Goal: Task Accomplishment & Management: Manage account settings

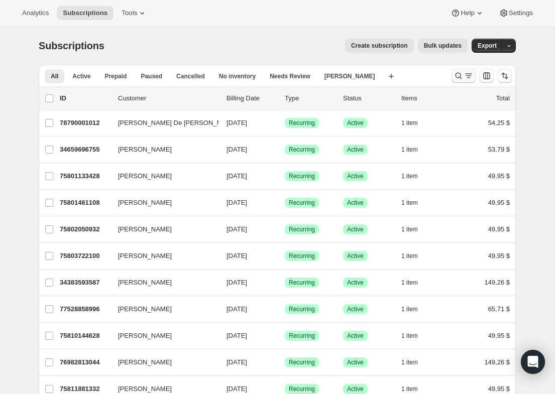
click at [460, 75] on icon "Buscar y filtrar resultados" at bounding box center [459, 76] width 10 height 10
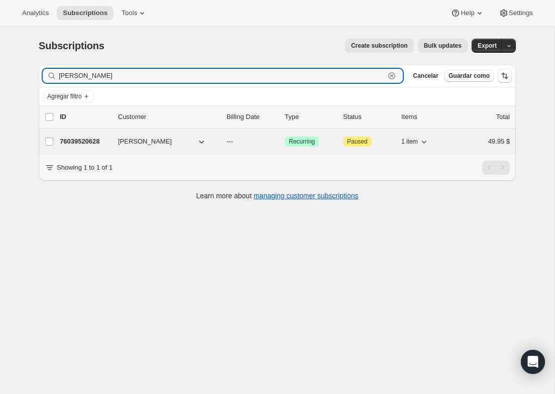
type input "maura froshour"
click at [95, 141] on p "76039520628" at bounding box center [85, 142] width 50 height 10
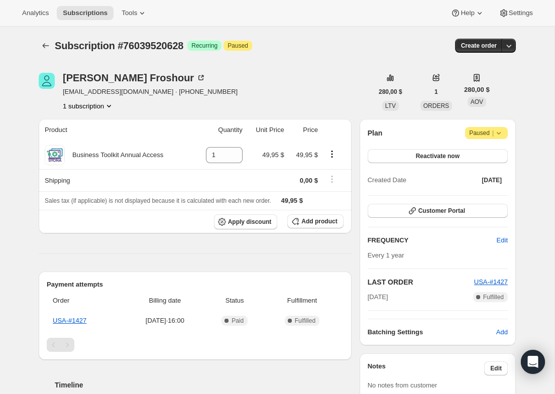
click at [486, 137] on span "Paused |" at bounding box center [486, 133] width 35 height 10
click at [483, 157] on span "Cancel subscription" at bounding box center [483, 153] width 57 height 10
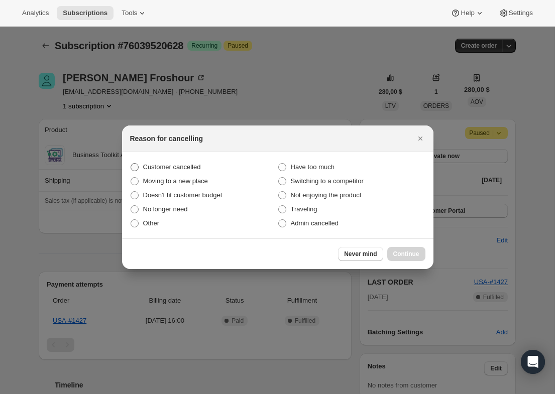
click at [183, 162] on span "Customer cancelled" at bounding box center [172, 167] width 58 height 10
click at [131, 163] on input "Customer cancelled" at bounding box center [131, 163] width 1 height 1
radio input "true"
click at [410, 247] on div "Never mind Continue" at bounding box center [381, 254] width 87 height 14
click at [408, 252] on span "Continue" at bounding box center [406, 254] width 26 height 8
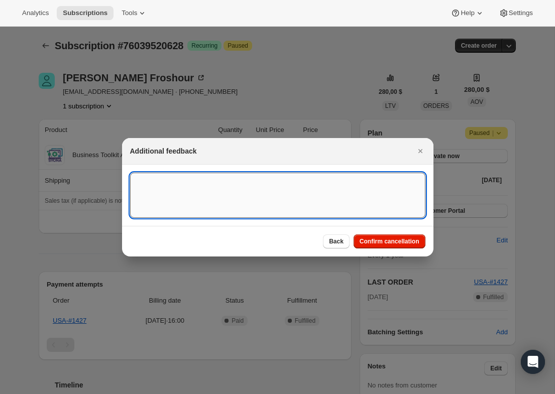
click at [271, 210] on textarea ":rbu:" at bounding box center [277, 195] width 295 height 45
type textarea "Customer canceled BA agreement"
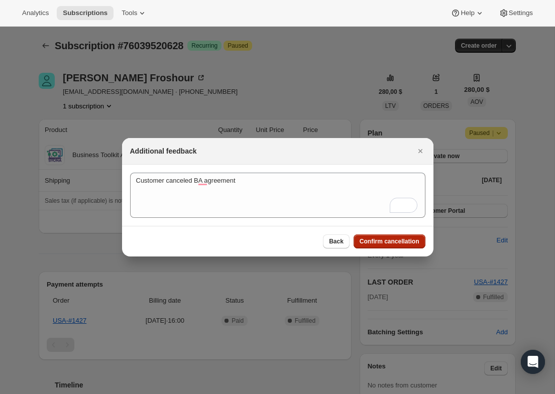
click at [400, 240] on span "Confirm cancellation" at bounding box center [390, 242] width 60 height 8
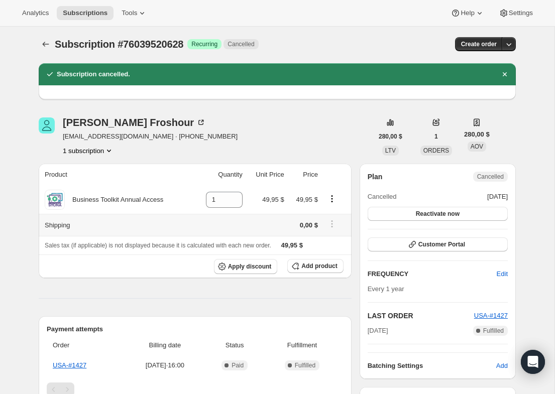
scroll to position [5, 0]
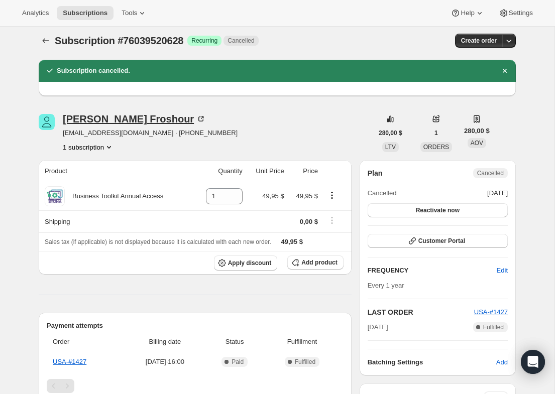
click at [114, 119] on div "Maura Froshour" at bounding box center [134, 119] width 143 height 10
drag, startPoint x: 198, startPoint y: 41, endPoint x: 126, endPoint y: 42, distance: 71.8
click at [126, 42] on div "Subscription #76039520628 Logrado Recurring Cancelled" at bounding box center [203, 41] width 296 height 14
copy div "76039520628 Logrado"
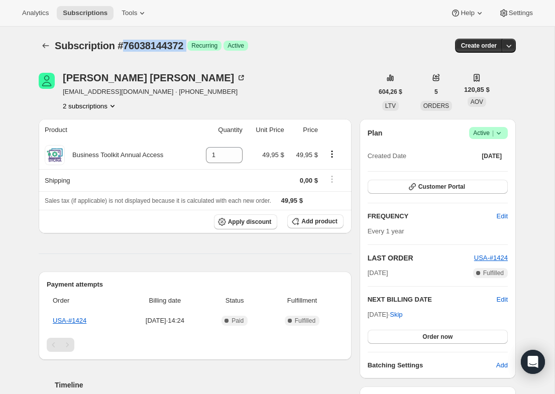
drag, startPoint x: 197, startPoint y: 47, endPoint x: 127, endPoint y: 46, distance: 69.8
click at [127, 46] on div "Subscription #76038144372 Logrado Recurring Logrado Active" at bounding box center [200, 46] width 291 height 14
click at [501, 135] on icon at bounding box center [499, 133] width 10 height 10
click at [489, 151] on span "Pause subscription" at bounding box center [484, 153] width 55 height 8
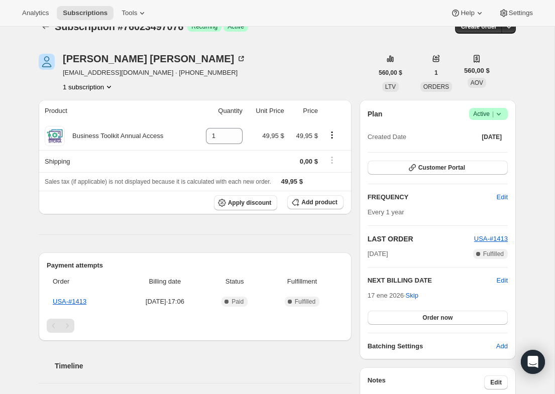
scroll to position [18, 0]
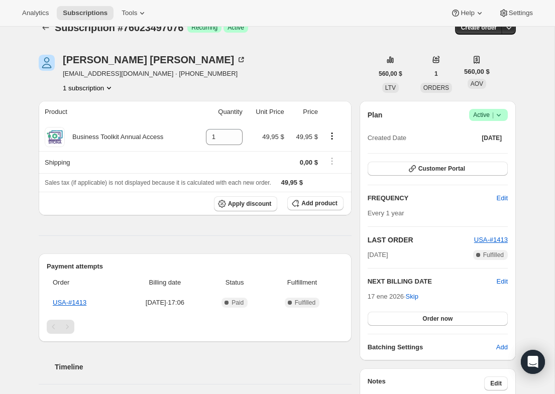
click at [492, 116] on span "|" at bounding box center [493, 115] width 2 height 8
click at [476, 137] on span "Pause subscription" at bounding box center [484, 135] width 55 height 8
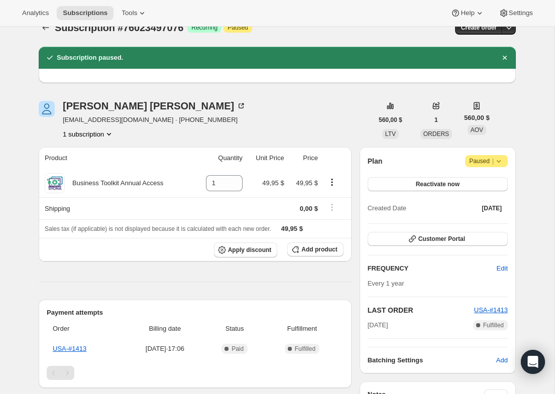
scroll to position [0, 0]
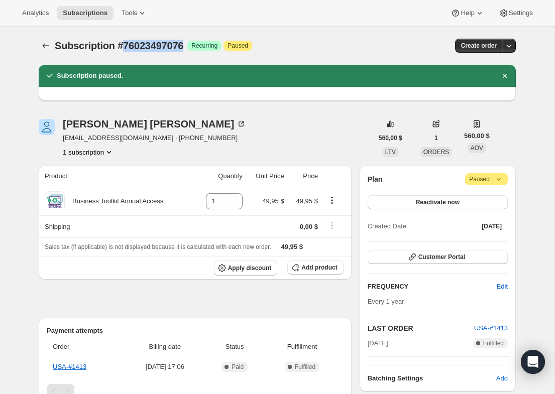
copy span "76023497076"
drag, startPoint x: 194, startPoint y: 45, endPoint x: 125, endPoint y: 45, distance: 68.8
click at [125, 45] on span "Subscription #76023497076" at bounding box center [119, 45] width 129 height 11
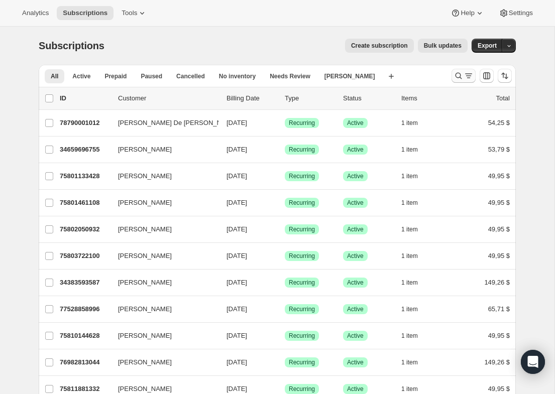
click at [458, 74] on icon "Buscar y filtrar resultados" at bounding box center [459, 76] width 10 height 10
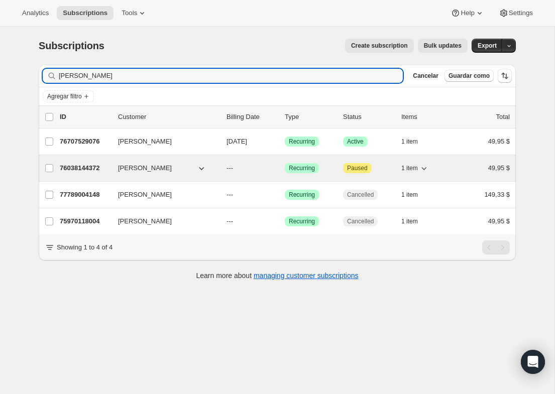
type input "brenna"
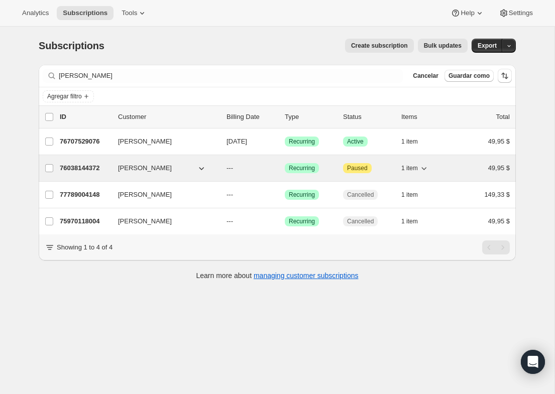
click at [80, 164] on p "76038144372" at bounding box center [85, 168] width 50 height 10
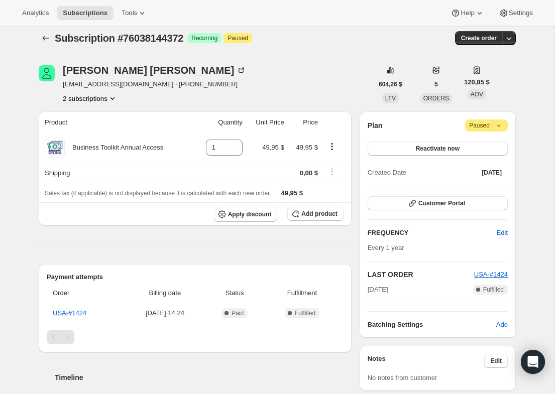
scroll to position [10, 0]
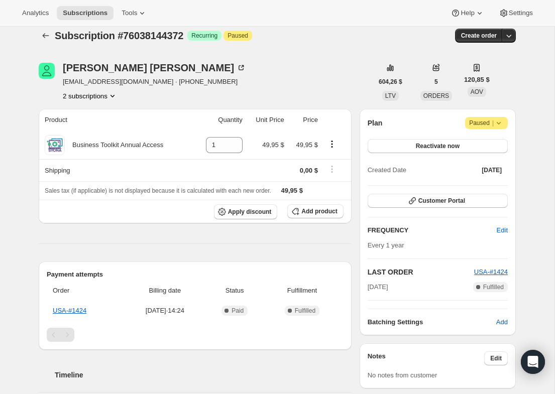
click at [503, 120] on icon at bounding box center [499, 123] width 10 height 10
click at [488, 139] on span "Cancel subscription" at bounding box center [483, 143] width 57 height 8
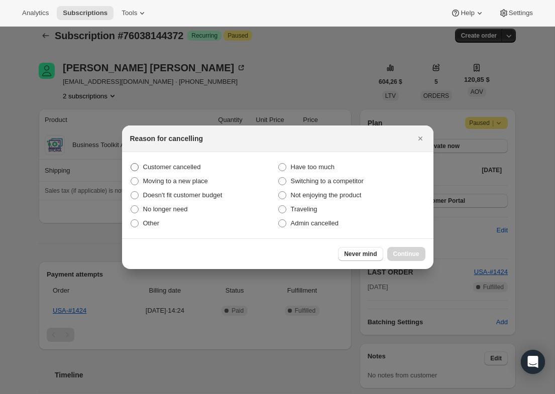
click at [200, 171] on span "Customer cancelled" at bounding box center [172, 167] width 58 height 10
click at [131, 164] on input "Customer cancelled" at bounding box center [131, 163] width 1 height 1
radio input "true"
click at [400, 255] on span "Continue" at bounding box center [406, 254] width 26 height 8
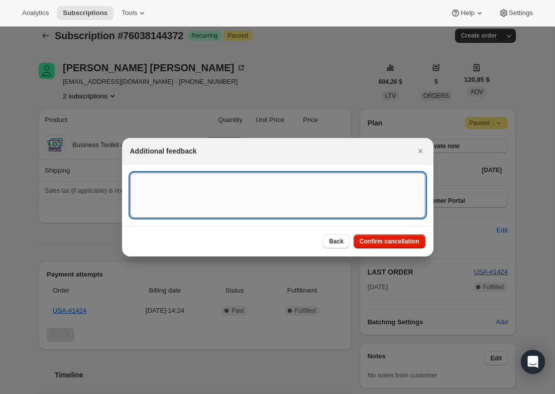
click at [136, 189] on textarea ":rbu:" at bounding box center [277, 195] width 295 height 45
click at [241, 181] on textarea "Customer canceled BA agreemet" at bounding box center [277, 195] width 295 height 45
click at [239, 181] on textarea "Customer canceled BA agreemet" at bounding box center [277, 195] width 295 height 45
type textarea "Customer canceled BA agreement"
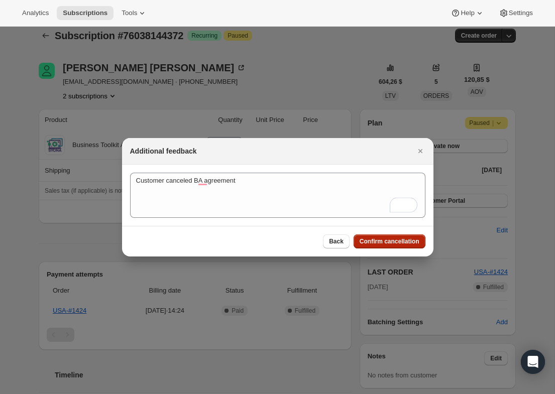
click at [402, 240] on span "Confirm cancellation" at bounding box center [390, 242] width 60 height 8
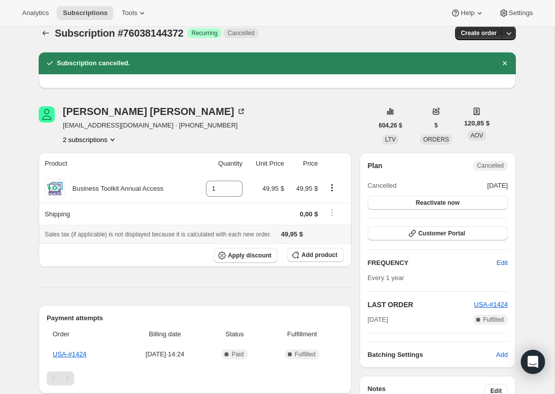
scroll to position [0, 0]
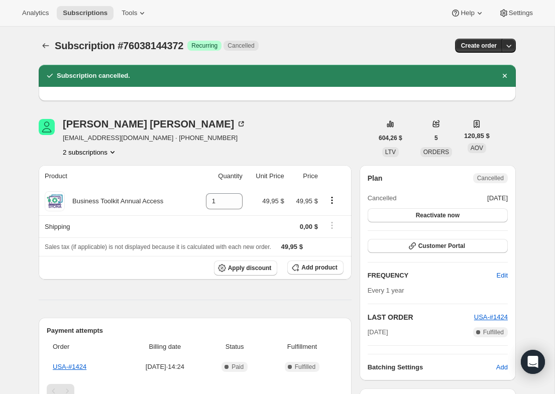
click at [108, 150] on button "2 subscriptions" at bounding box center [90, 152] width 55 height 10
click at [106, 181] on ul "76038144372 Información Current 77789004148" at bounding box center [89, 179] width 76 height 33
click at [106, 181] on button "77789004148" at bounding box center [89, 188] width 76 height 16
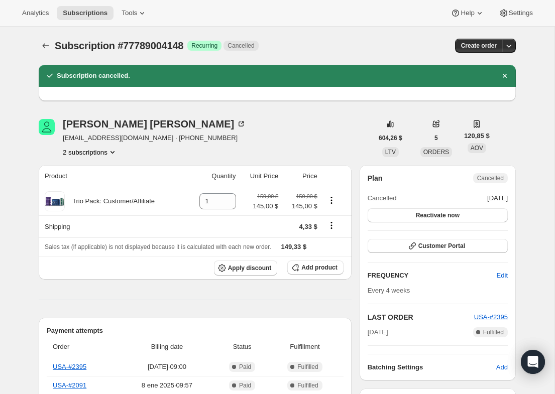
click at [115, 152] on icon "Product actions" at bounding box center [113, 152] width 4 height 3
click at [108, 174] on span "76038144372" at bounding box center [89, 171] width 70 height 10
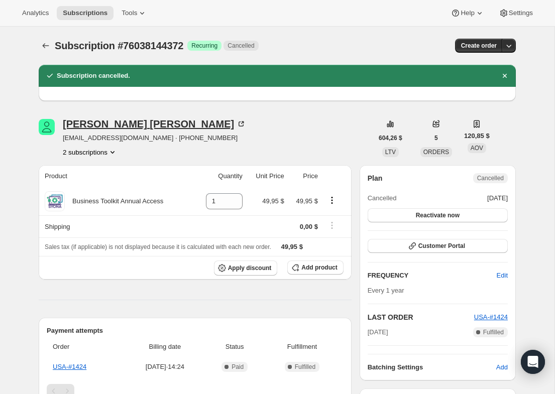
click at [108, 121] on div "Brenna Seivers" at bounding box center [154, 124] width 183 height 10
click at [113, 120] on div "Brenna Seivers" at bounding box center [154, 124] width 183 height 10
click at [223, 139] on div "Brenna Seivers brennaseivers@gmail.com · +18657127866 2 subscriptions" at bounding box center [206, 138] width 334 height 38
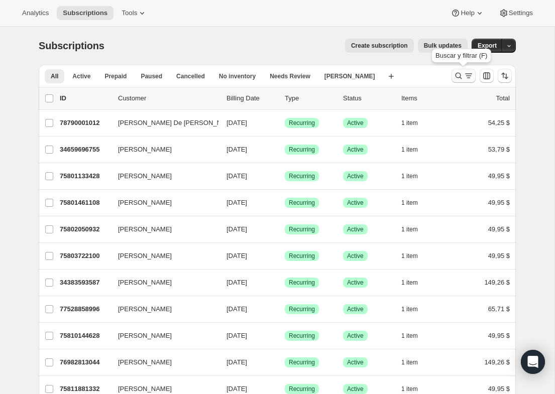
click at [453, 74] on button "Buscar y filtrar resultados" at bounding box center [464, 76] width 24 height 14
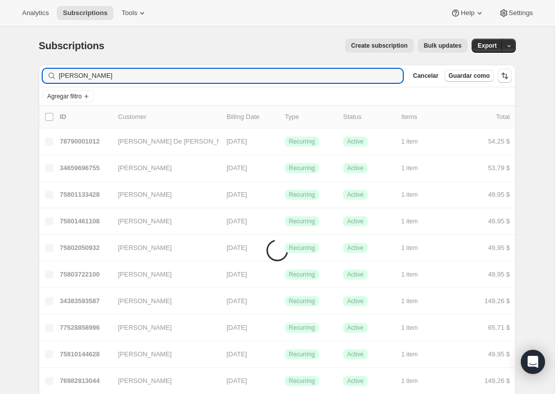
type input "[PERSON_NAME]"
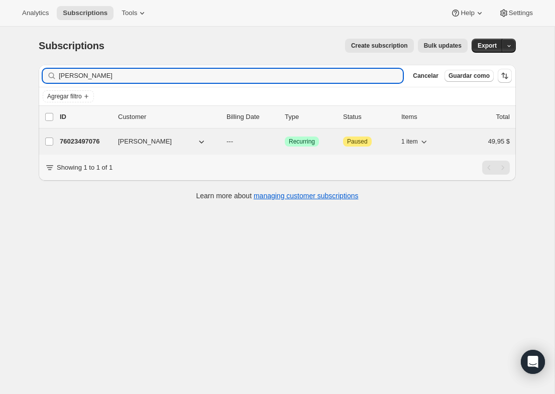
click at [97, 137] on p "76023497076" at bounding box center [85, 142] width 50 height 10
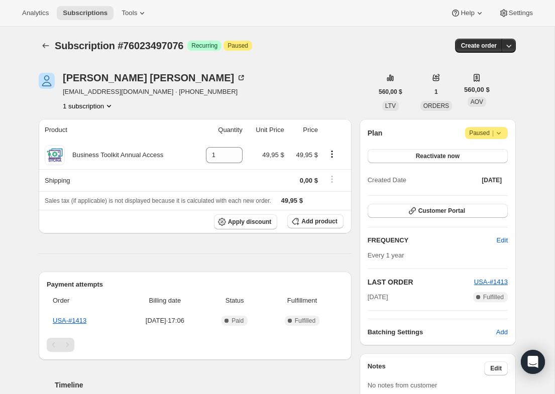
click at [475, 137] on span "Paused |" at bounding box center [486, 133] width 35 height 10
click at [472, 159] on button "Cancel subscription" at bounding box center [483, 153] width 63 height 16
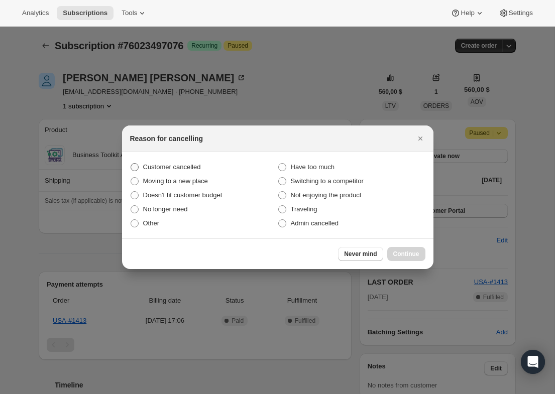
click at [178, 168] on span "Customer cancelled" at bounding box center [172, 167] width 58 height 8
click at [131, 164] on input "Customer cancelled" at bounding box center [131, 163] width 1 height 1
radio input "true"
click at [412, 252] on span "Continue" at bounding box center [406, 254] width 26 height 8
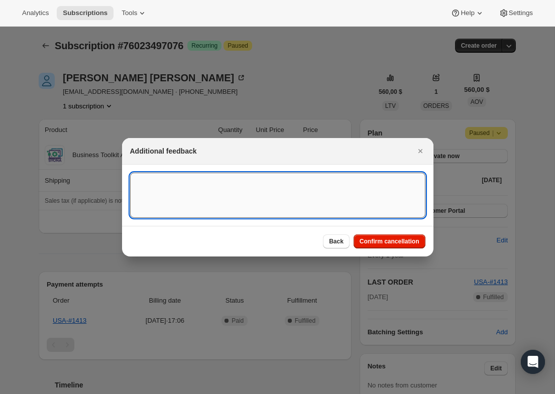
click at [240, 194] on textarea ":rbu:" at bounding box center [277, 195] width 295 height 45
type textarea "Customer canceled BA agreement"
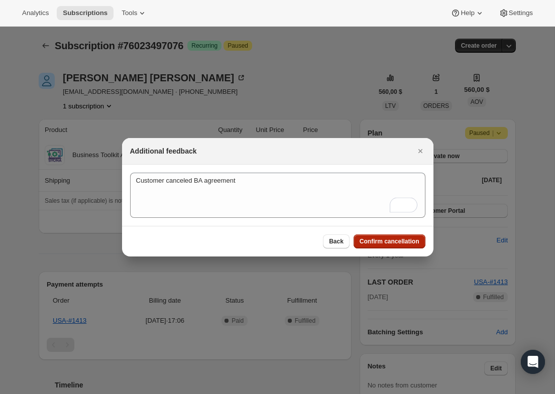
click at [386, 245] on span "Confirm cancellation" at bounding box center [390, 242] width 60 height 8
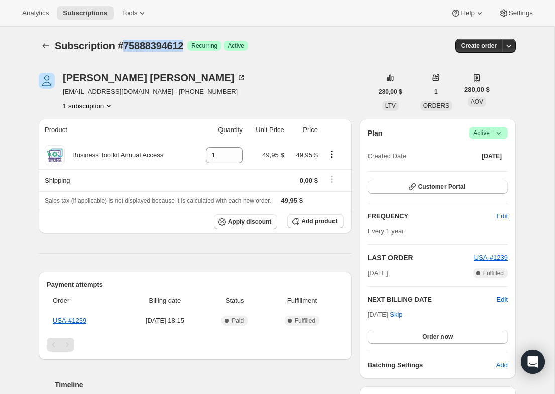
copy span "75888394612"
drag, startPoint x: 193, startPoint y: 41, endPoint x: 127, endPoint y: 42, distance: 66.8
click at [127, 42] on span "Subscription #75888394612" at bounding box center [119, 45] width 129 height 11
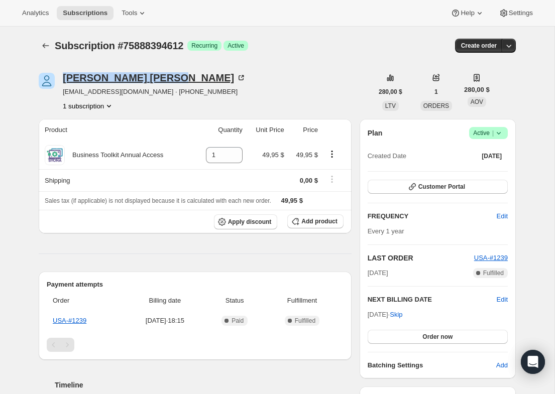
copy div "[PERSON_NAME]"
drag, startPoint x: 138, startPoint y: 80, endPoint x: 64, endPoint y: 78, distance: 73.4
click at [64, 78] on div "[PERSON_NAME]" at bounding box center [154, 78] width 183 height 10
click at [500, 136] on icon at bounding box center [499, 133] width 10 height 10
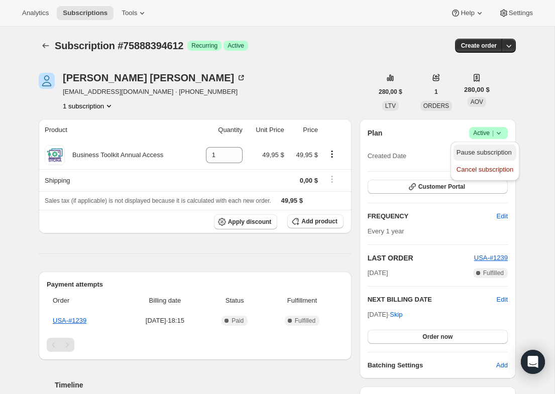
click at [488, 154] on span "Pause subscription" at bounding box center [484, 153] width 55 height 8
